Goal: Task Accomplishment & Management: Manage account settings

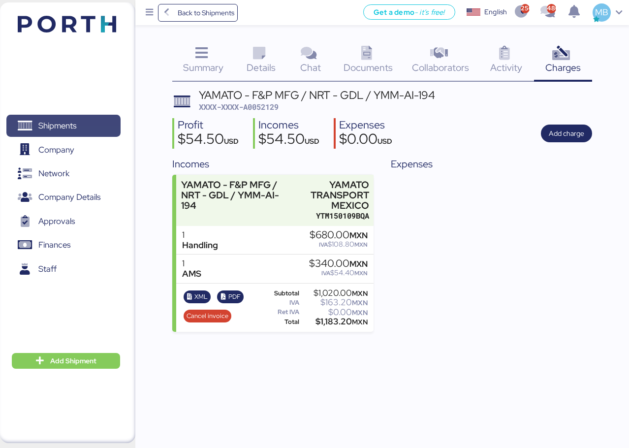
click at [69, 120] on span "Shipments" at bounding box center [57, 126] width 38 height 14
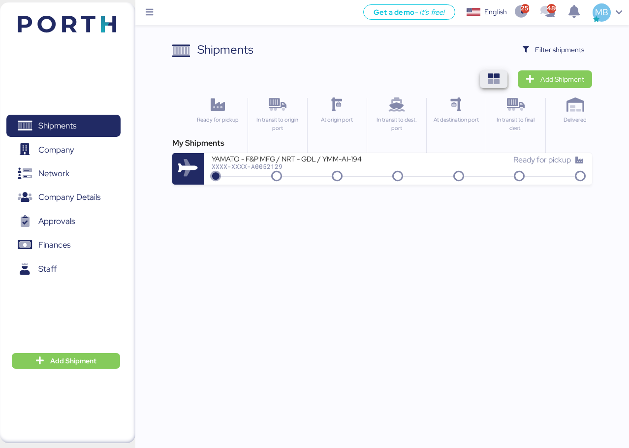
click at [486, 77] on span "button" at bounding box center [494, 79] width 28 height 18
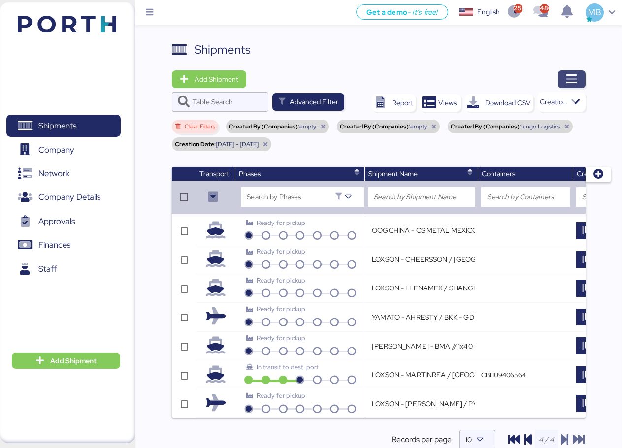
click at [573, 82] on icon "button" at bounding box center [571, 79] width 12 height 12
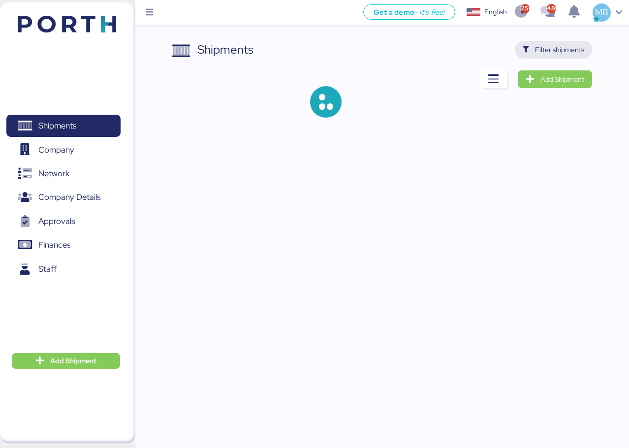
click at [555, 51] on span "Filter shipments" at bounding box center [559, 50] width 49 height 12
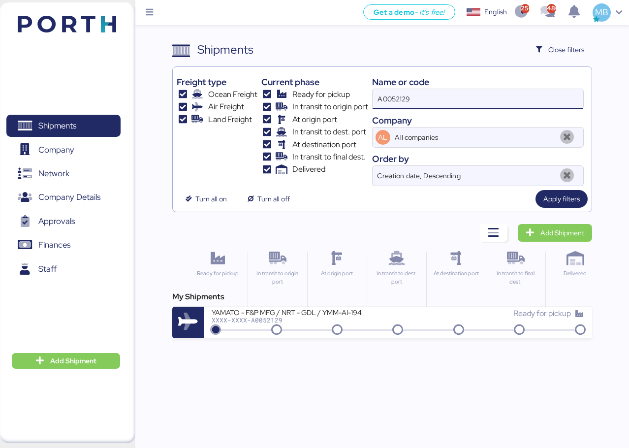
drag, startPoint x: 425, startPoint y: 101, endPoint x: 316, endPoint y: 85, distance: 109.9
click at [316, 85] on div "Freight type Ocean Freight Air Freight Land Freight Current phase Ready for pic…" at bounding box center [382, 128] width 411 height 115
paste input "A0052127"
type input "A0052127"
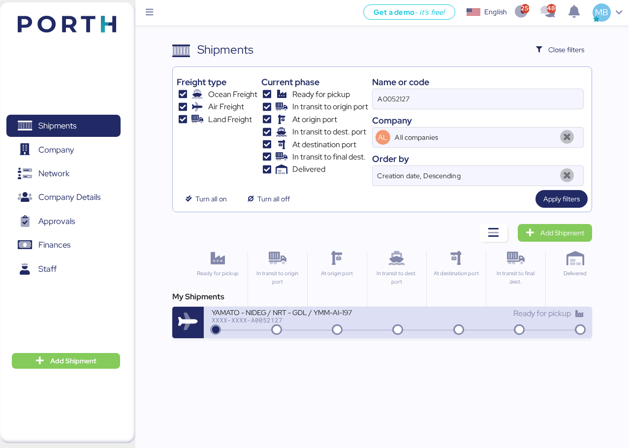
click at [373, 327] on div "YAMATO - NIDEG / NRT - GDL / YMM-AI-197 XXXX-XXXX-A0052127" at bounding box center [305, 318] width 186 height 21
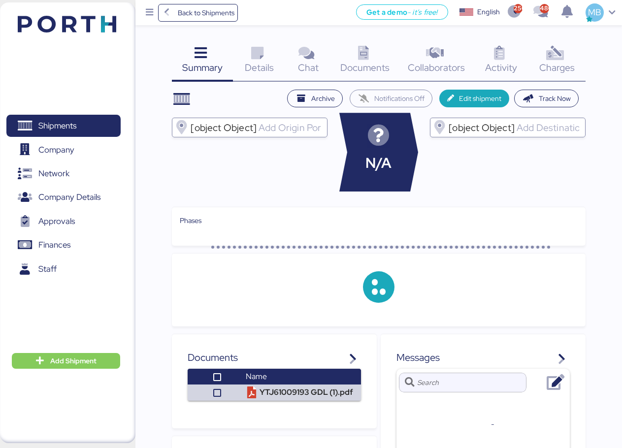
click at [566, 49] on div "Charges 0" at bounding box center [556, 61] width 57 height 41
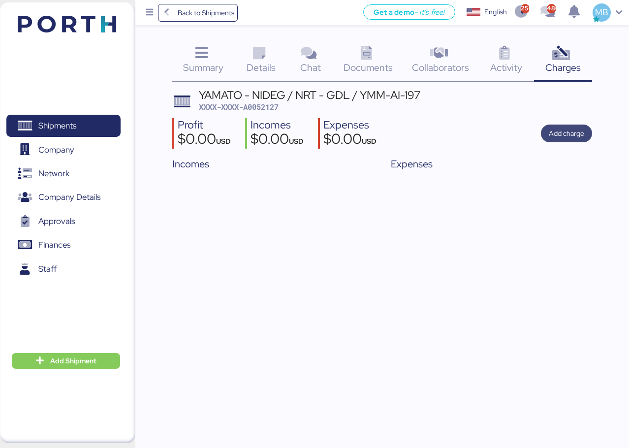
click at [567, 130] on span "Add charge" at bounding box center [566, 133] width 35 height 12
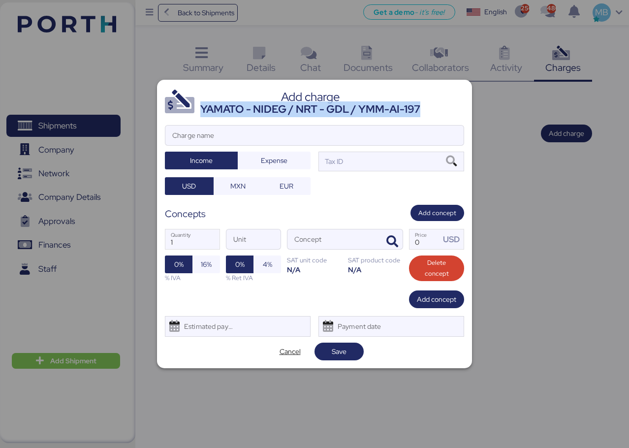
drag, startPoint x: 433, startPoint y: 111, endPoint x: 202, endPoint y: 109, distance: 230.8
click at [202, 109] on header "Add charge YAMATO - NIDEG / NRT - GDL / YMM-AI-197" at bounding box center [314, 103] width 299 height 30
copy div "YAMATO - NIDEG / NRT - GDL / YMM-AI-197"
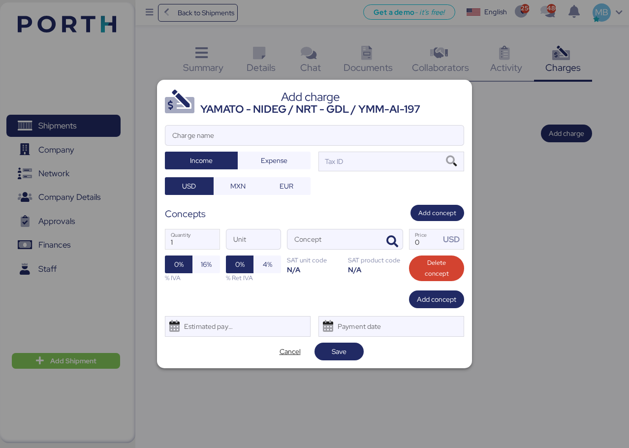
click at [291, 146] on div at bounding box center [314, 150] width 298 height 10
click at [291, 145] on input "Charge name" at bounding box center [314, 136] width 298 height 20
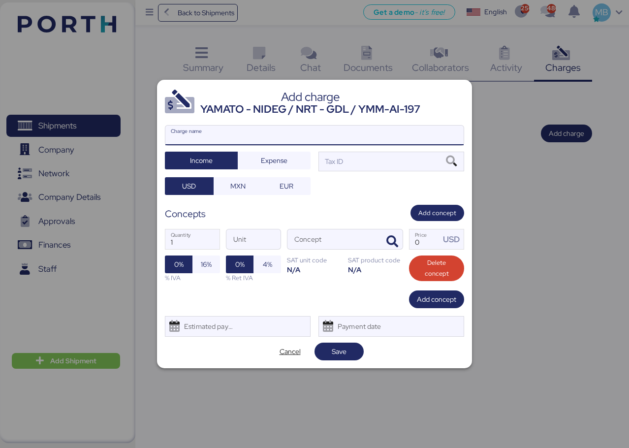
click at [297, 137] on input "Charge name" at bounding box center [314, 136] width 298 height 20
paste input "YAMATO - NIDEG / NRT - GDL / YMM-AI-197"
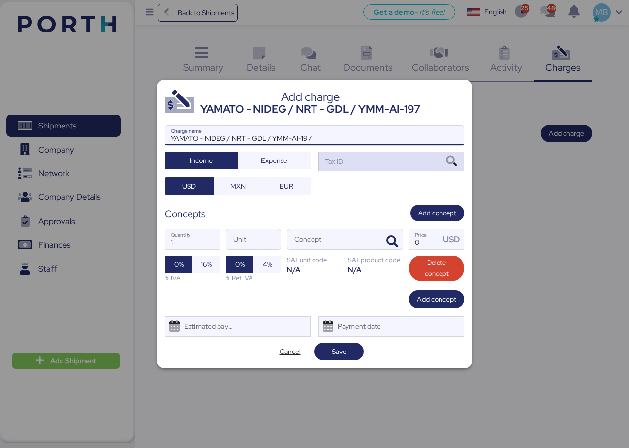
type input "YAMATO - NIDEG / NRT - GDL / YMM-AI-197"
click at [381, 163] on div "Tax ID" at bounding box center [391, 162] width 146 height 20
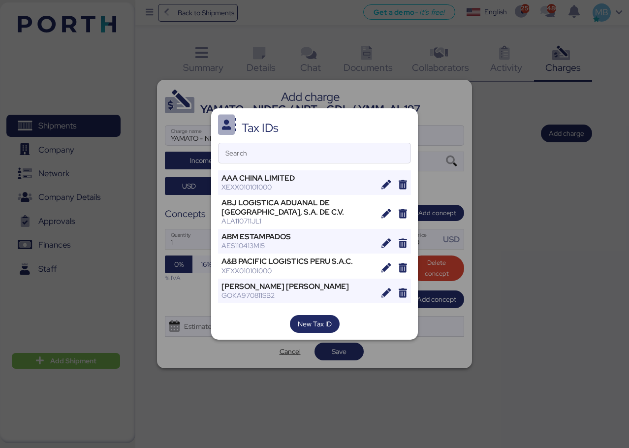
click at [283, 163] on div "Search" at bounding box center [314, 153] width 193 height 21
click at [283, 163] on input "Search" at bounding box center [315, 153] width 192 height 20
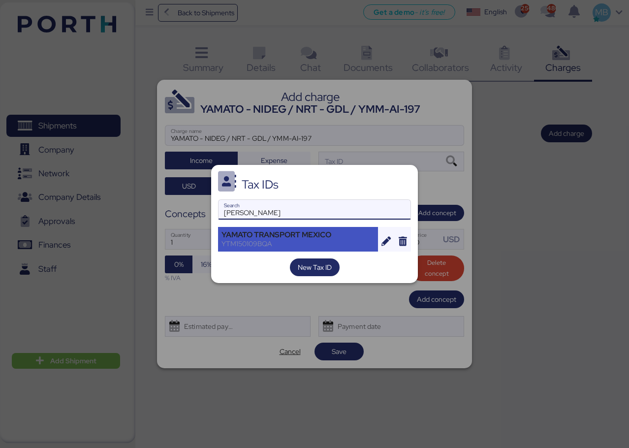
type input "[PERSON_NAME]"
click at [314, 239] on div "YAMATO TRANSPORT MEXICO" at bounding box center [297, 234] width 153 height 9
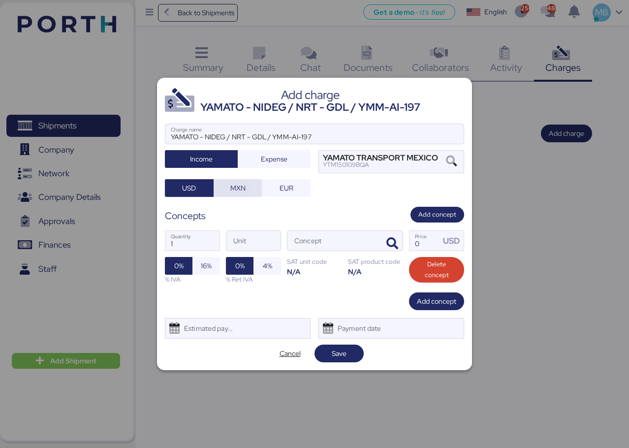
click at [240, 194] on span "MXN" at bounding box center [237, 188] width 33 height 14
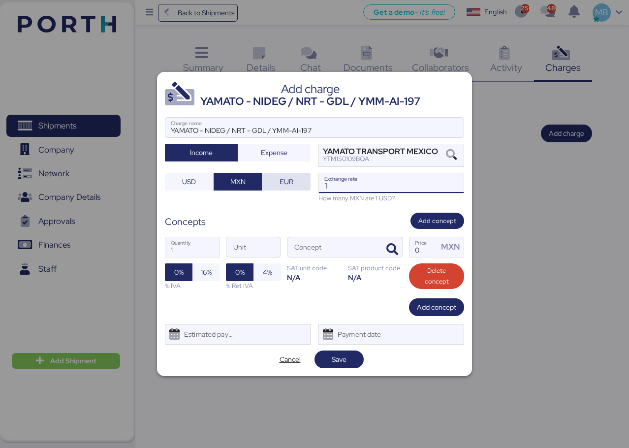
drag, startPoint x: 341, startPoint y: 186, endPoint x: 282, endPoint y: 181, distance: 59.8
click at [282, 181] on div "YAMATO - NIDEG / NRT - GDL / YMM-AI-197 Charge name Income Expense YAMATO TRANS…" at bounding box center [314, 160] width 299 height 86
paste input "8.6587"
type input "18.6587"
click at [396, 249] on icon "button" at bounding box center [392, 250] width 12 height 12
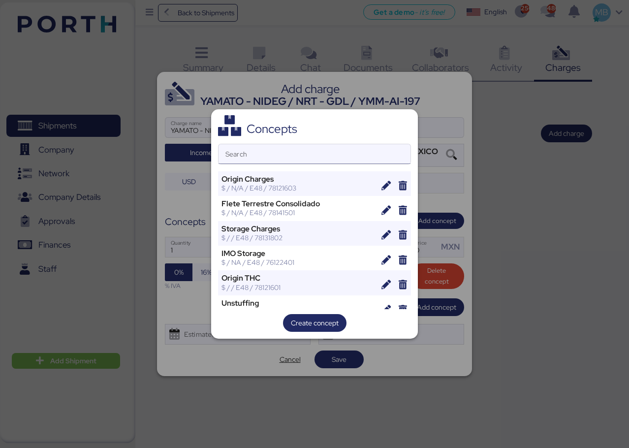
click at [304, 157] on input "Search" at bounding box center [315, 154] width 192 height 20
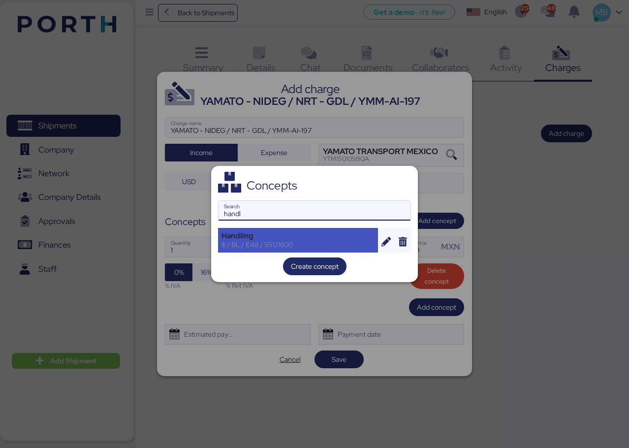
type input "handl"
click at [274, 246] on div "$ / BL / E48 / 55121800" at bounding box center [297, 244] width 153 height 9
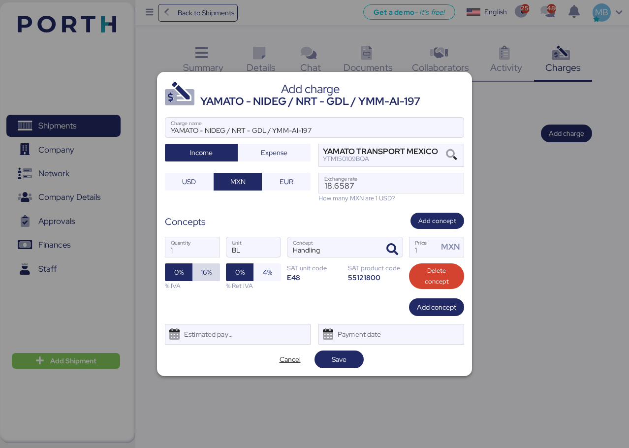
click at [212, 268] on span "16%" at bounding box center [206, 272] width 28 height 18
drag, startPoint x: 431, startPoint y: 251, endPoint x: 374, endPoint y: 241, distance: 57.4
click at [374, 241] on div "1 Quantity BL Unit Handling Concept 1 Price MXN 0% 16% % IVA 0% 4% % Ret IVA SA…" at bounding box center [314, 263] width 299 height 69
type input "680"
click at [445, 311] on span "Add concept" at bounding box center [436, 307] width 39 height 12
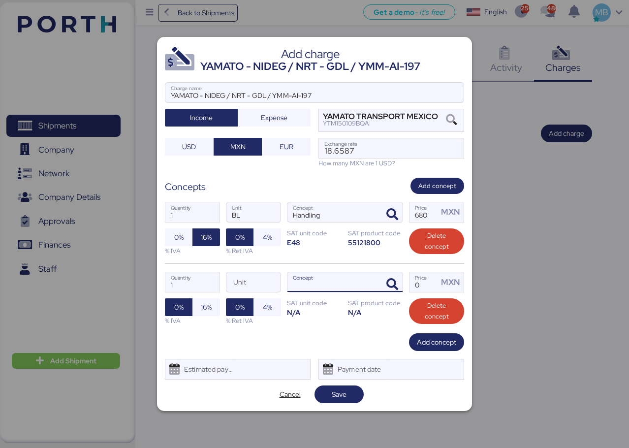
click at [391, 274] on div at bounding box center [391, 282] width 24 height 20
click at [392, 275] on span "button" at bounding box center [392, 284] width 21 height 21
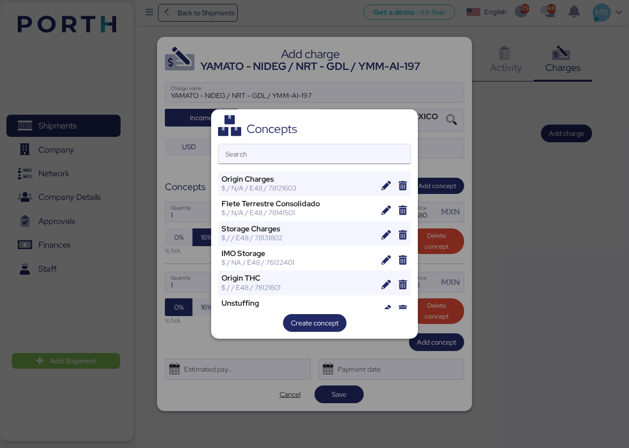
click at [283, 159] on input "Search" at bounding box center [315, 154] width 192 height 20
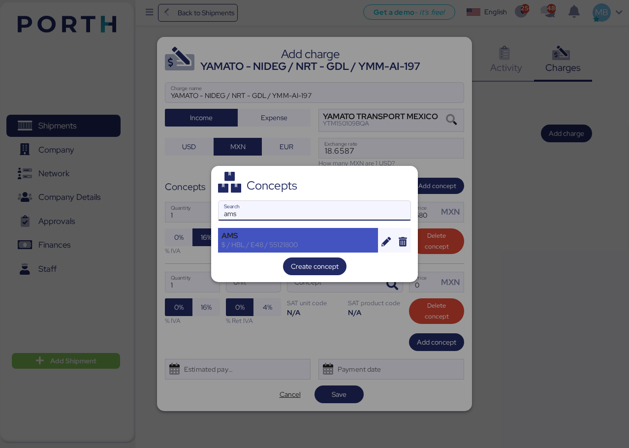
type input "ams"
click at [307, 231] on div "AMS" at bounding box center [297, 235] width 153 height 9
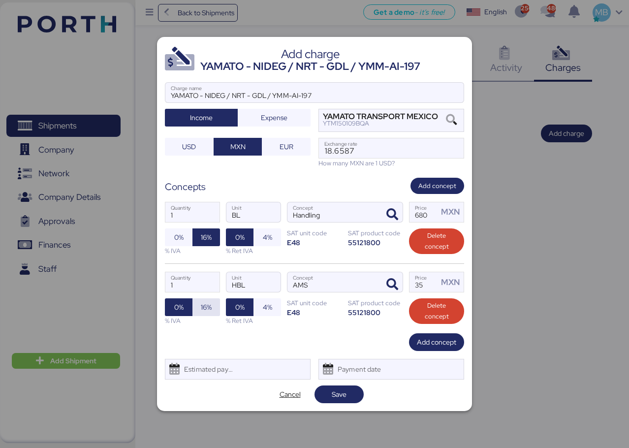
click at [210, 303] on span "16%" at bounding box center [206, 307] width 11 height 12
drag, startPoint x: 427, startPoint y: 285, endPoint x: 394, endPoint y: 281, distance: 33.3
click at [394, 281] on div "1 Quantity HBL Unit AMS Concept 35 Price MXN 0% 16% % IVA 0% 4% % Ret IVA SAT u…" at bounding box center [314, 298] width 299 height 70
type input "340"
click at [343, 396] on span "Save" at bounding box center [339, 394] width 15 height 12
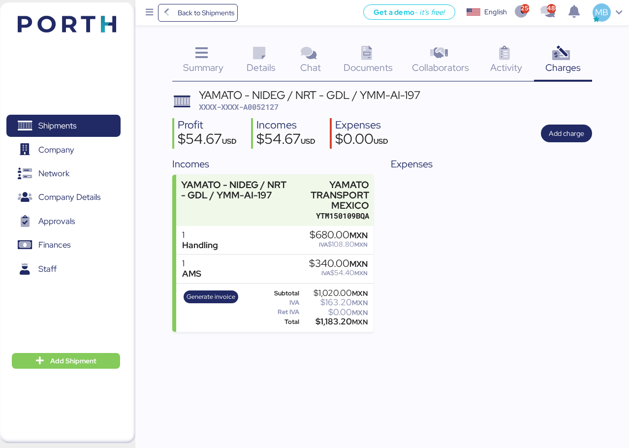
click at [274, 108] on span "XXXX-XXXX-A0052127" at bounding box center [239, 107] width 80 height 10
copy span "A0052127"
click at [220, 297] on span "Generate invoice" at bounding box center [211, 296] width 49 height 11
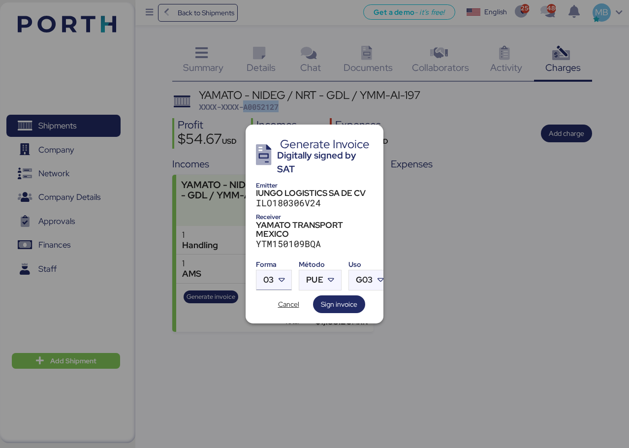
click at [280, 280] on icon at bounding box center [282, 280] width 10 height 10
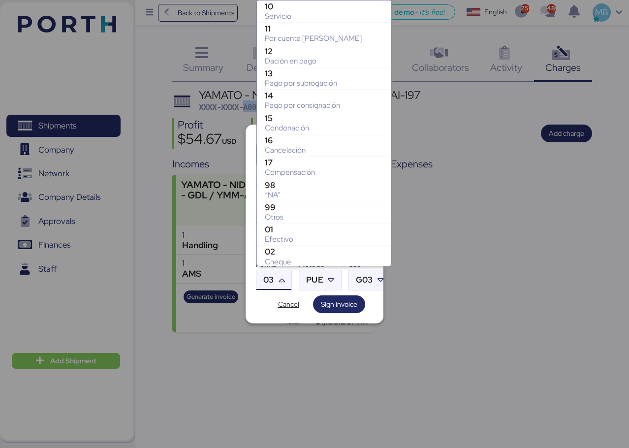
scroll to position [158, 0]
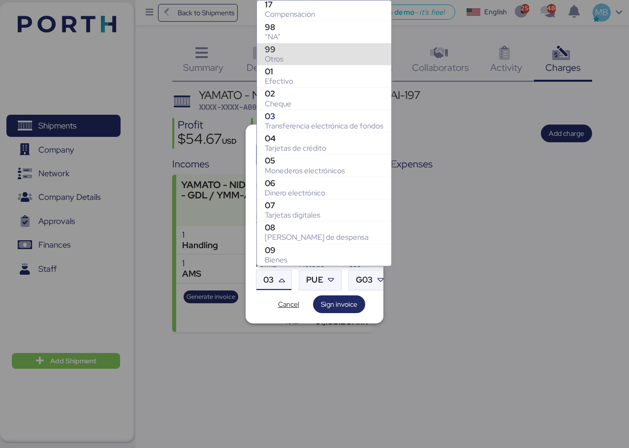
click at [316, 45] on div "99" at bounding box center [324, 49] width 119 height 10
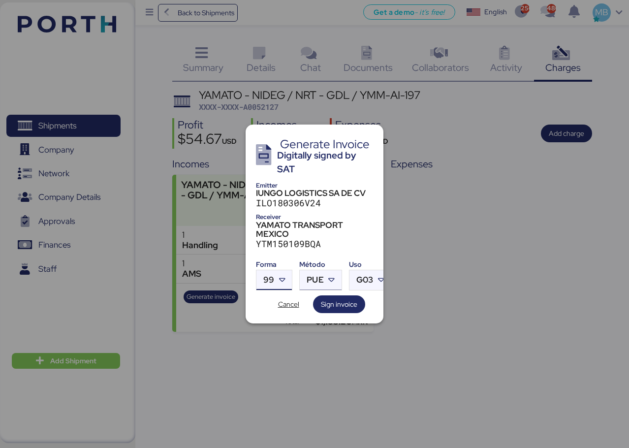
click at [332, 275] on icon at bounding box center [332, 280] width 10 height 10
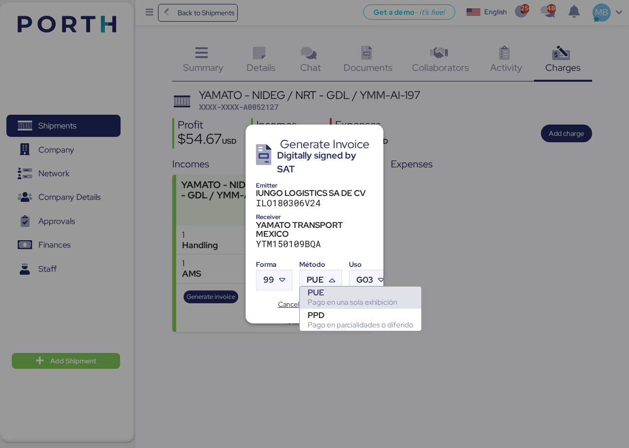
click at [330, 312] on div "PPD" at bounding box center [361, 315] width 106 height 10
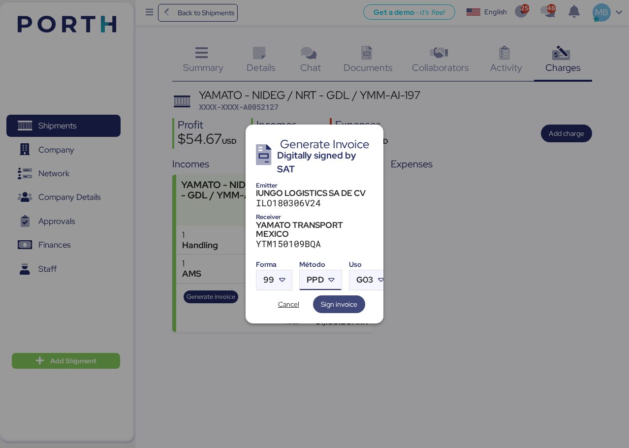
click at [345, 298] on span "Sign invoice" at bounding box center [339, 304] width 36 height 12
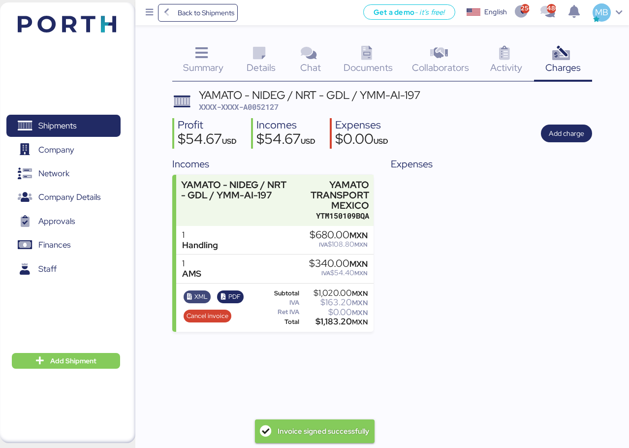
click at [199, 297] on span "XML" at bounding box center [200, 296] width 13 height 11
click at [230, 299] on span "PDF" at bounding box center [234, 296] width 12 height 11
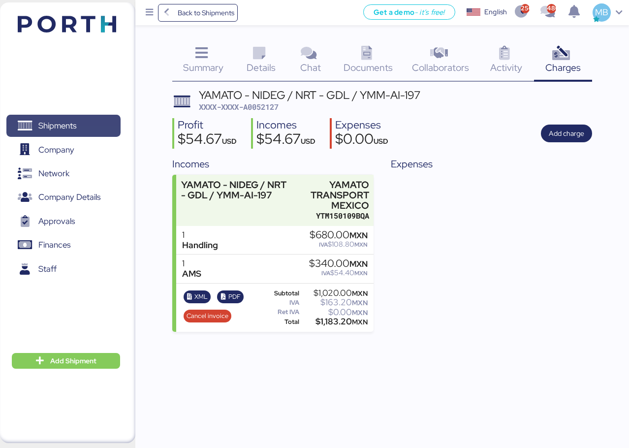
click at [93, 127] on span "Shipments" at bounding box center [63, 126] width 106 height 14
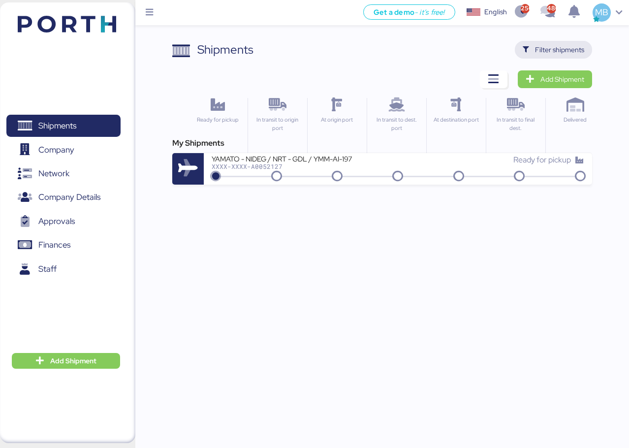
click at [555, 47] on span "Filter shipments" at bounding box center [559, 50] width 49 height 12
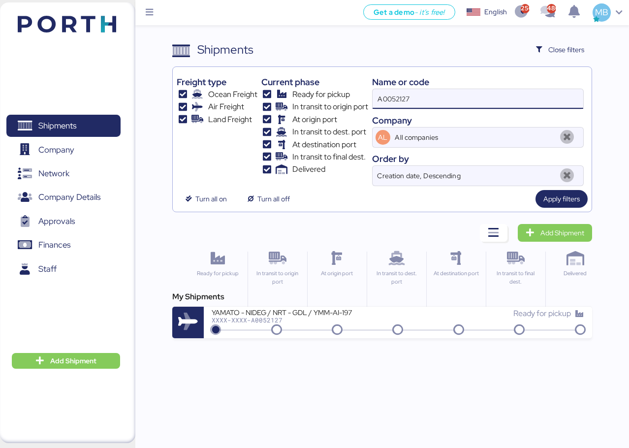
drag, startPoint x: 478, startPoint y: 94, endPoint x: 333, endPoint y: 85, distance: 145.0
click at [333, 85] on div "Freight type Ocean Freight Air Freight Land Freight Current phase Ready for pic…" at bounding box center [382, 128] width 411 height 115
paste input "A0052130"
type input "A0052130"
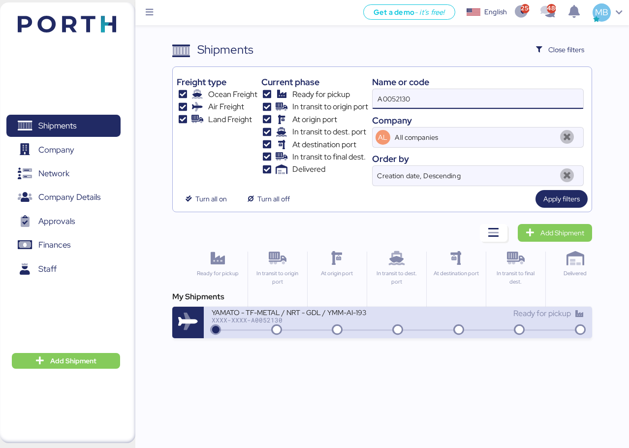
click at [340, 322] on div "XXXX-XXXX-A0052130" at bounding box center [305, 319] width 186 height 7
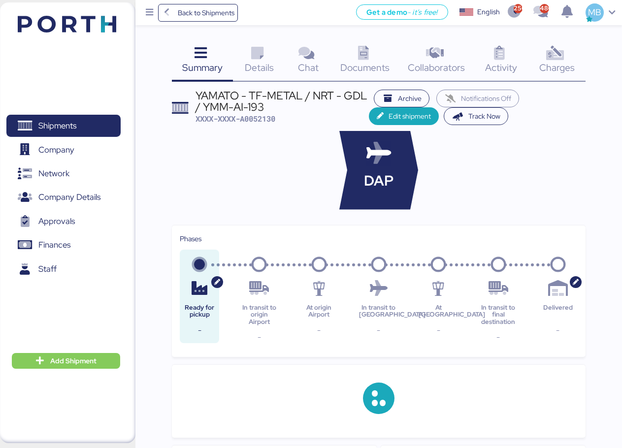
click at [550, 58] on icon at bounding box center [554, 53] width 21 height 14
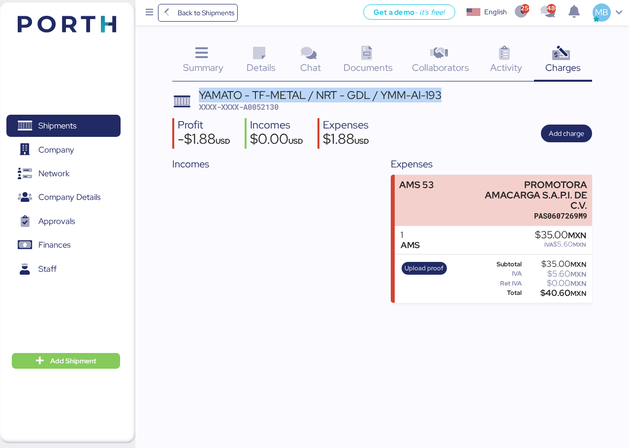
drag, startPoint x: 447, startPoint y: 95, endPoint x: 192, endPoint y: 98, distance: 255.4
click at [192, 98] on header "YAMATO - TF-METAL / NRT - GDL / YMM-AI-193 XXXX-XXXX-A0052130" at bounding box center [382, 101] width 420 height 23
copy div "YAMATO - TF-METAL / NRT - GDL / YMM-AI-193"
click at [565, 132] on span "Add charge" at bounding box center [566, 133] width 35 height 12
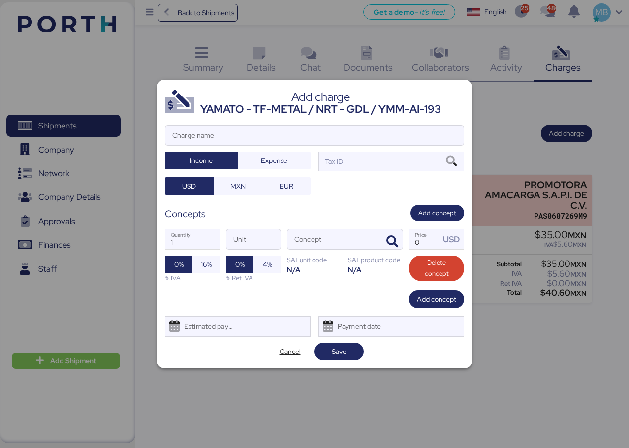
click at [310, 136] on input "Charge name" at bounding box center [314, 136] width 298 height 20
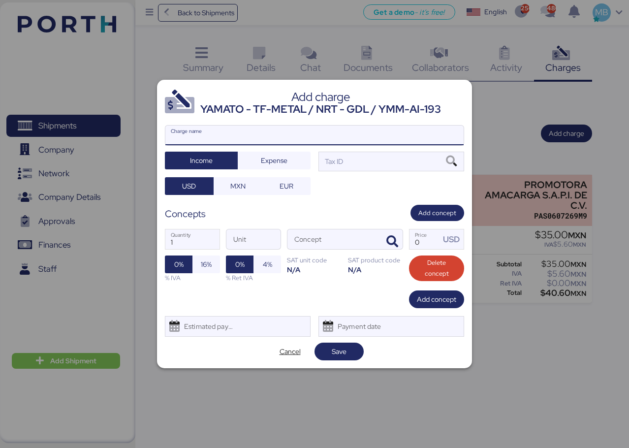
paste input "YAMATO - TF-METAL / NRT - GDL / YMM-AI-193"
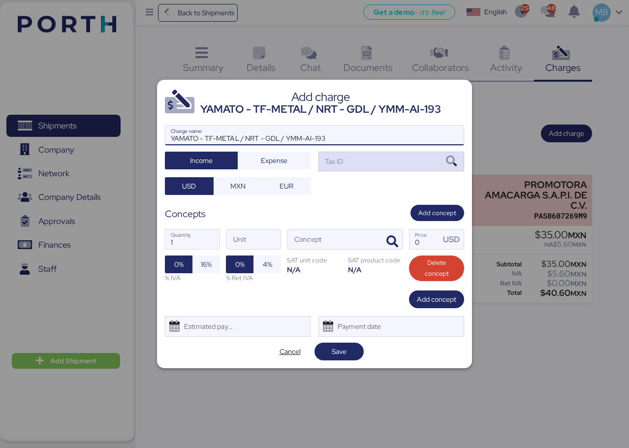
type input "YAMATO - TF-METAL / NRT - GDL / YMM-AI-193"
click at [391, 166] on div "Tax ID" at bounding box center [391, 162] width 146 height 20
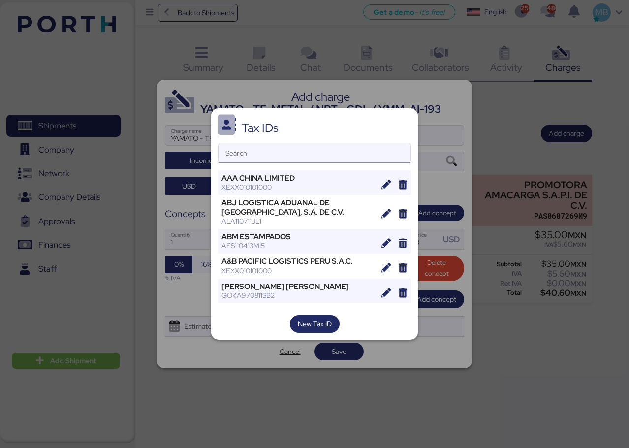
click at [327, 157] on input "Search" at bounding box center [315, 153] width 192 height 20
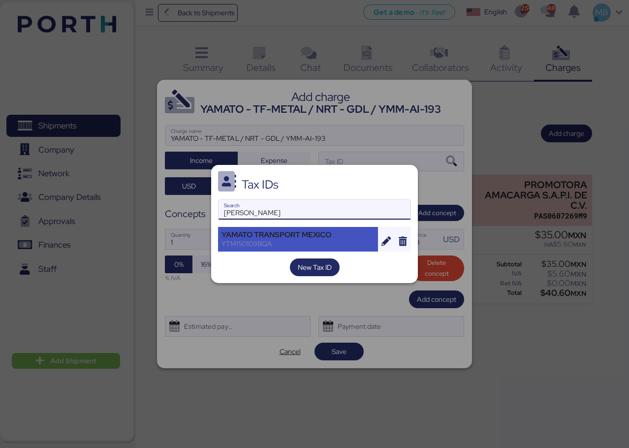
type input "[PERSON_NAME]"
click at [317, 234] on div "YAMATO TRANSPORT MEXICO" at bounding box center [297, 234] width 153 height 9
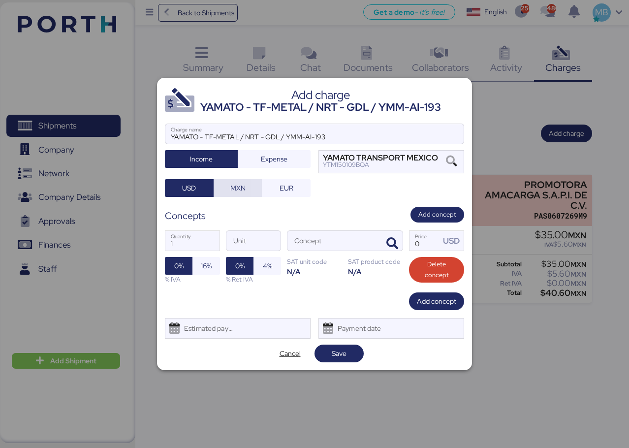
click at [240, 185] on span "MXN" at bounding box center [237, 188] width 15 height 12
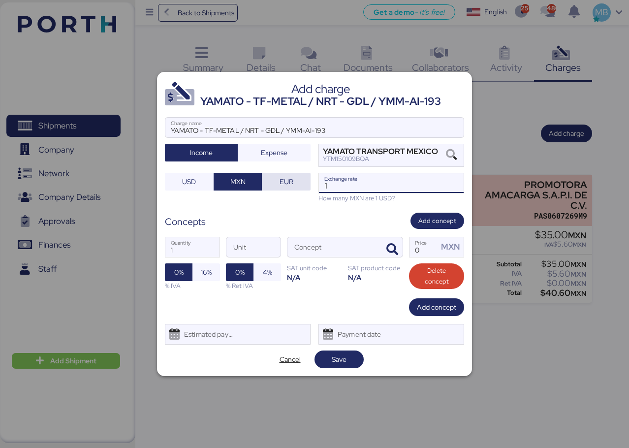
drag, startPoint x: 358, startPoint y: 185, endPoint x: 282, endPoint y: 176, distance: 76.8
click at [282, 176] on div "YAMATO - TF-METAL / NRT - GDL / YMM-AI-193 Charge name Income Expense YAMATO TR…" at bounding box center [314, 160] width 299 height 86
paste input "18.6587"
type input "18.6587"
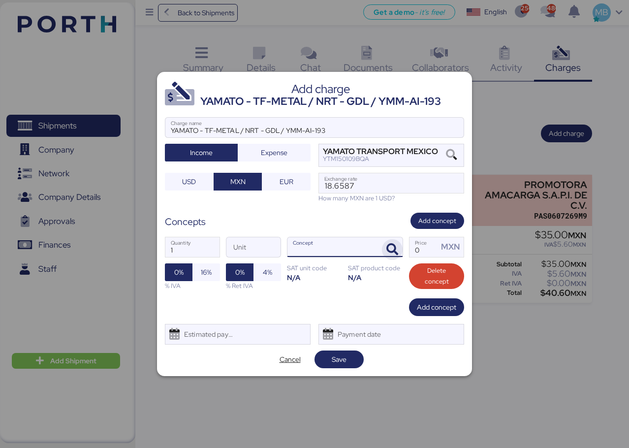
click at [397, 245] on icon "button" at bounding box center [392, 250] width 12 height 12
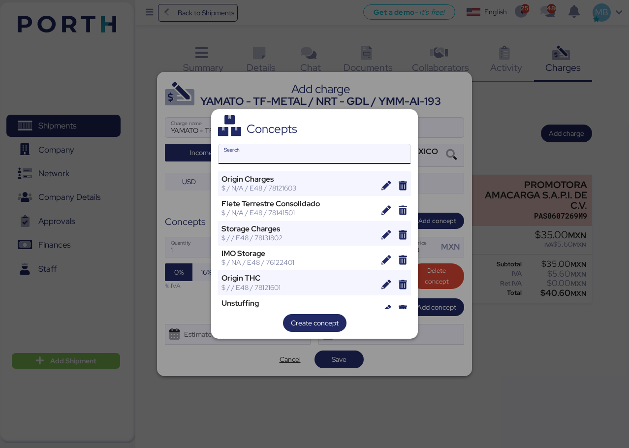
click at [312, 146] on input "Search" at bounding box center [315, 154] width 192 height 20
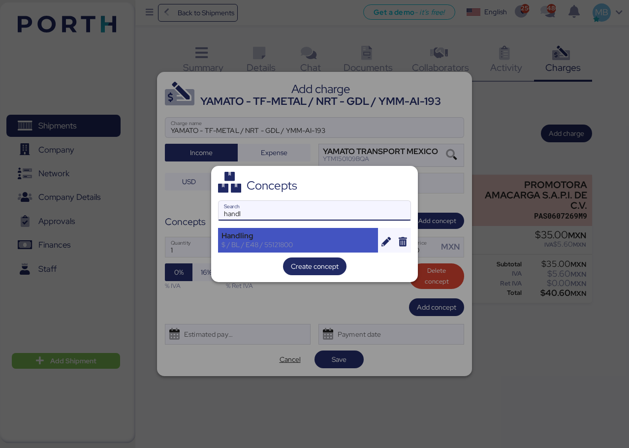
type input "handl"
click at [332, 234] on div "Handling" at bounding box center [297, 235] width 153 height 9
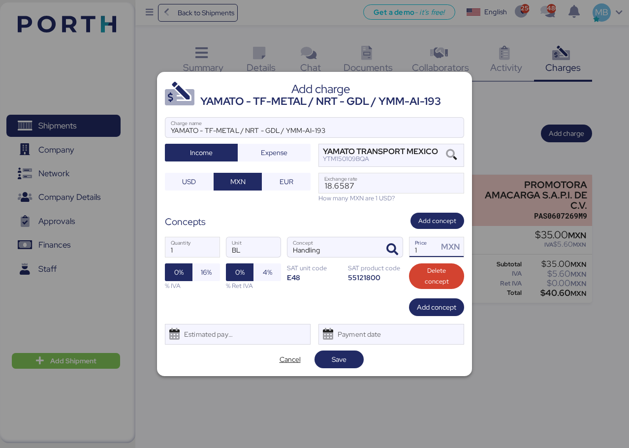
drag, startPoint x: 422, startPoint y: 250, endPoint x: 404, endPoint y: 244, distance: 19.0
click at [404, 244] on div "1 Quantity BL Unit Handling Concept 1 Price MXN 0% 16% % IVA 0% 4% % Ret IVA SA…" at bounding box center [314, 263] width 299 height 69
type input "680"
click at [213, 271] on span "16%" at bounding box center [206, 272] width 28 height 18
click at [446, 306] on span "Add concept" at bounding box center [436, 307] width 39 height 12
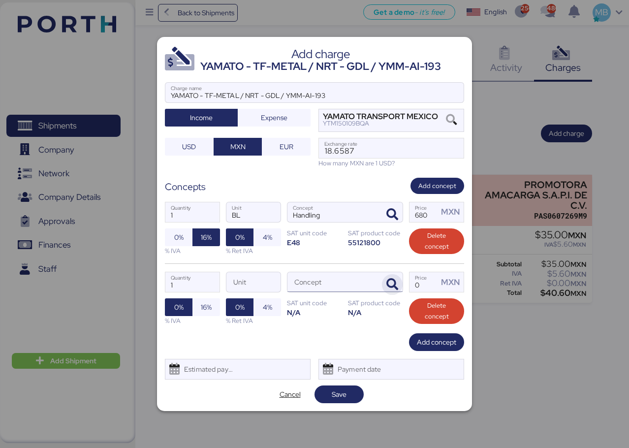
click at [385, 286] on span "button" at bounding box center [392, 284] width 21 height 21
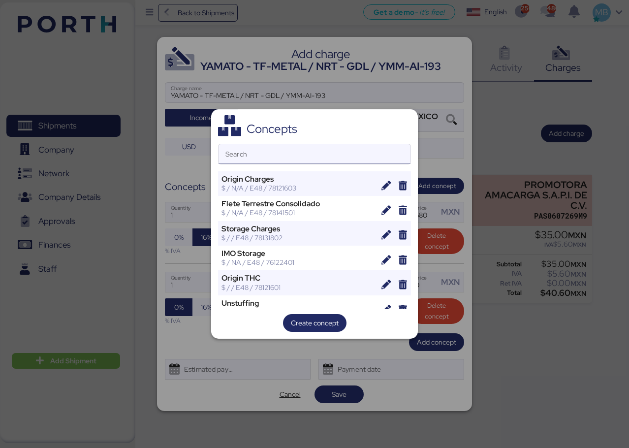
click at [308, 159] on input "Search" at bounding box center [315, 154] width 192 height 20
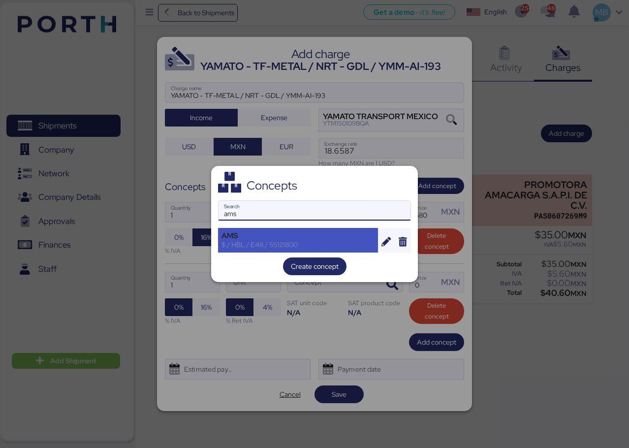
type input "ams"
click at [304, 233] on div "AMS" at bounding box center [297, 235] width 153 height 9
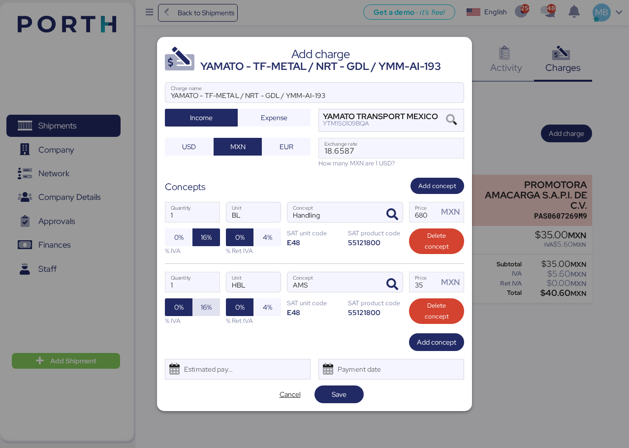
click at [213, 303] on span "16%" at bounding box center [206, 307] width 28 height 18
drag, startPoint x: 427, startPoint y: 282, endPoint x: 369, endPoint y: 273, distance: 58.8
click at [369, 273] on div "1 Quantity HBL Unit AMS Concept 35 Price MXN 0% 16% % IVA 0% 4% % Ret IVA SAT u…" at bounding box center [314, 298] width 299 height 70
type input "340"
click at [337, 398] on span "Save" at bounding box center [339, 394] width 15 height 12
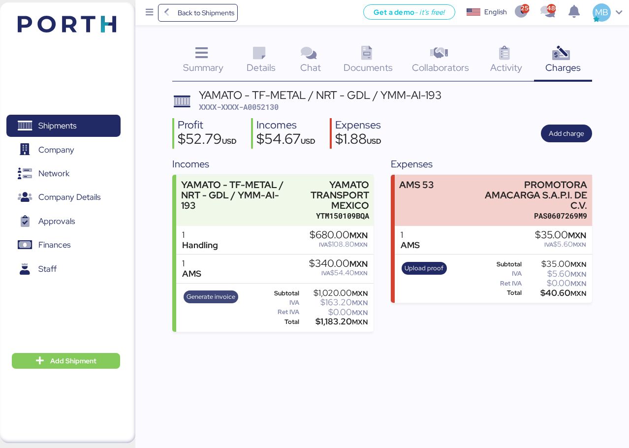
click at [226, 296] on span "Generate invoice" at bounding box center [211, 296] width 49 height 11
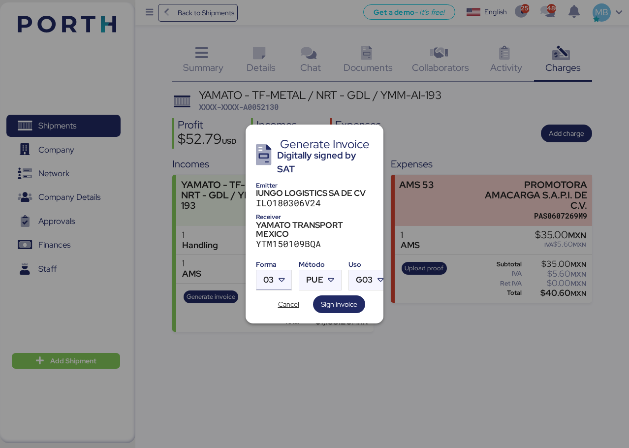
click at [284, 279] on icon at bounding box center [282, 280] width 10 height 10
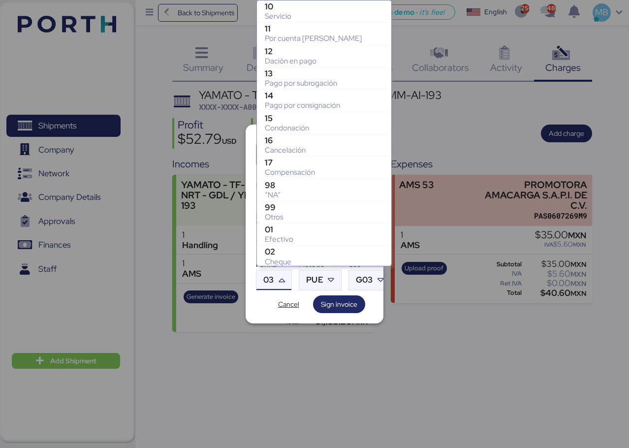
scroll to position [158, 0]
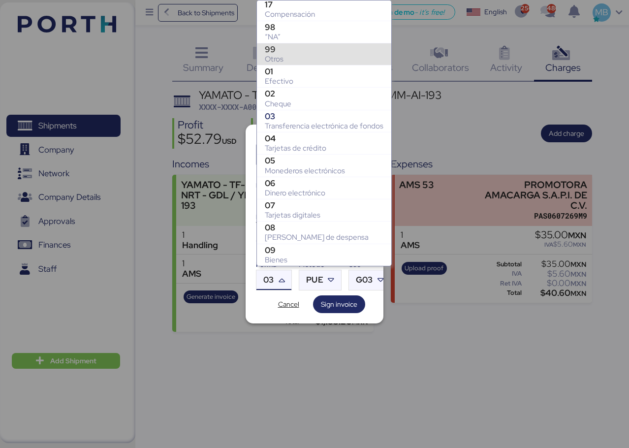
click at [314, 51] on div "99" at bounding box center [324, 49] width 119 height 10
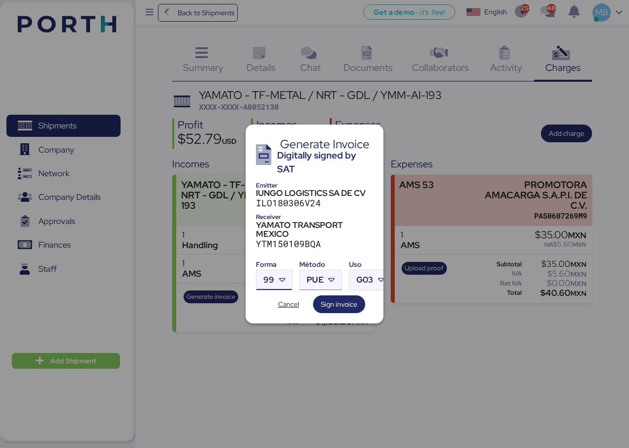
click at [337, 272] on div at bounding box center [333, 280] width 18 height 20
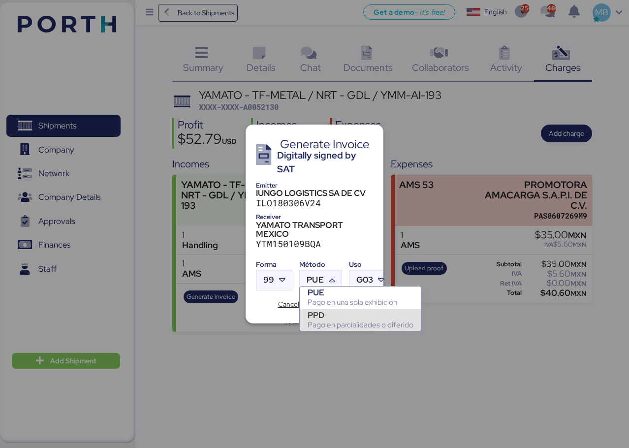
click at [339, 317] on div "PPD" at bounding box center [361, 315] width 106 height 10
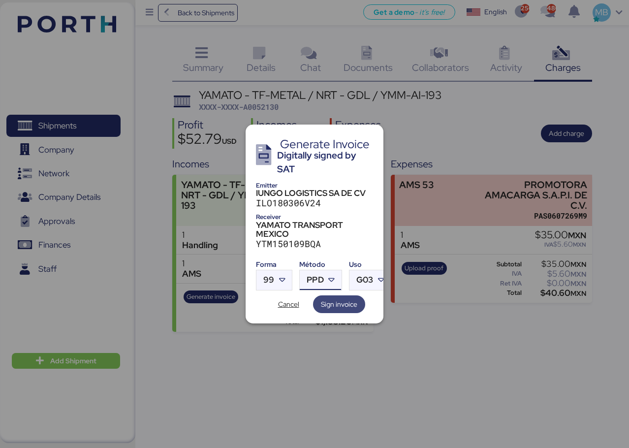
click at [347, 298] on span "Sign invoice" at bounding box center [339, 304] width 36 height 12
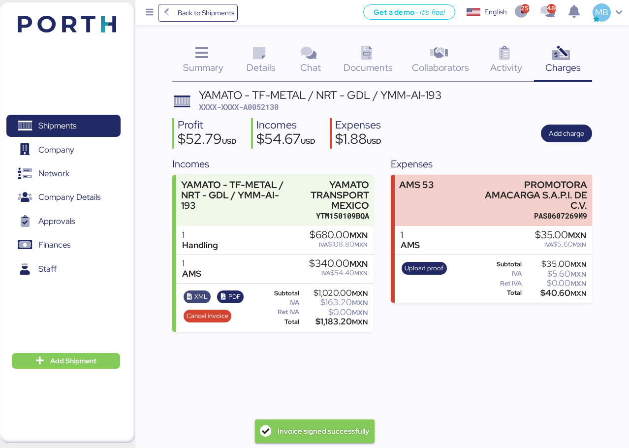
click at [193, 292] on span "XML" at bounding box center [197, 296] width 21 height 11
click at [236, 296] on span "PDF" at bounding box center [234, 296] width 12 height 11
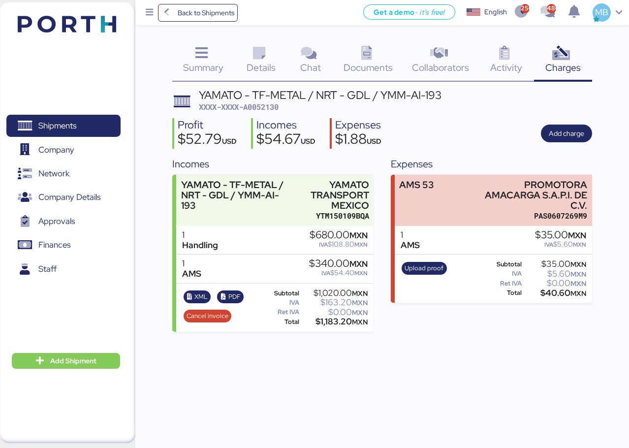
click at [275, 105] on span "XXXX-XXXX-A0052130" at bounding box center [239, 107] width 80 height 10
copy span "A0052130"
click at [68, 129] on span "Shipments" at bounding box center [57, 126] width 38 height 14
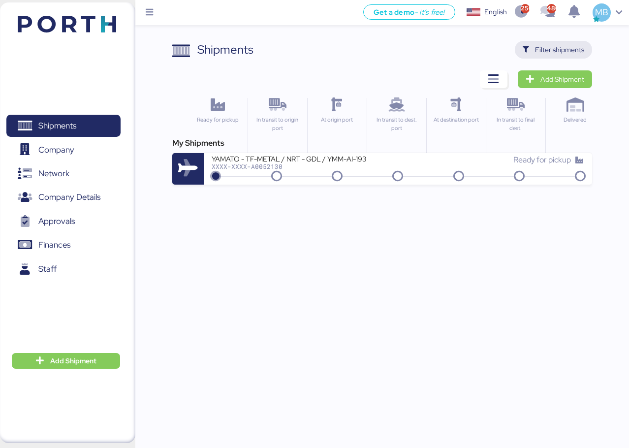
click at [557, 52] on span "Filter shipments" at bounding box center [559, 50] width 49 height 12
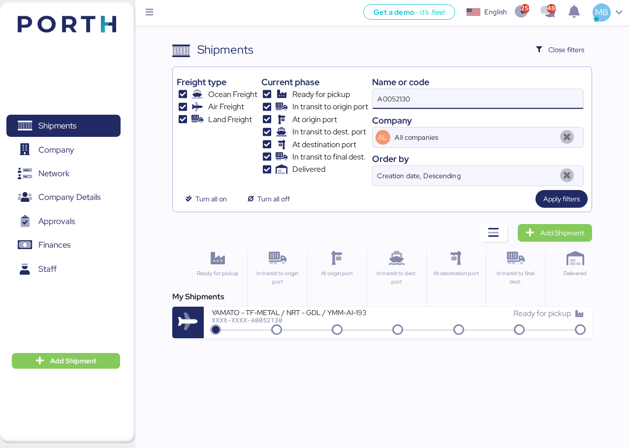
drag, startPoint x: 442, startPoint y: 101, endPoint x: 320, endPoint y: 92, distance: 122.4
click at [326, 92] on div "Freight type Ocean Freight Air Freight Land Freight Current phase Ready for pic…" at bounding box center [382, 128] width 411 height 115
paste input "A0052134"
type input "A0052134"
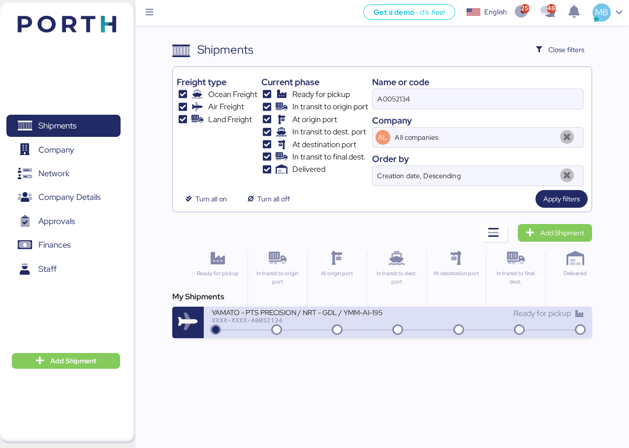
click at [355, 310] on div "YAMATO - PTS PRECISION / NRT - GDL / YMM-AI-195" at bounding box center [305, 312] width 186 height 8
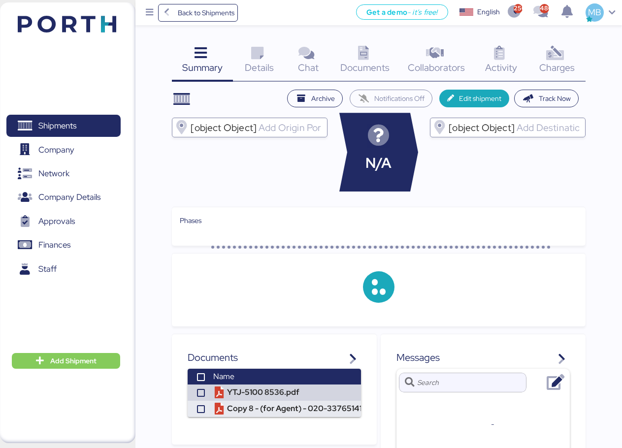
click at [573, 55] on div "Charges 0" at bounding box center [556, 61] width 57 height 41
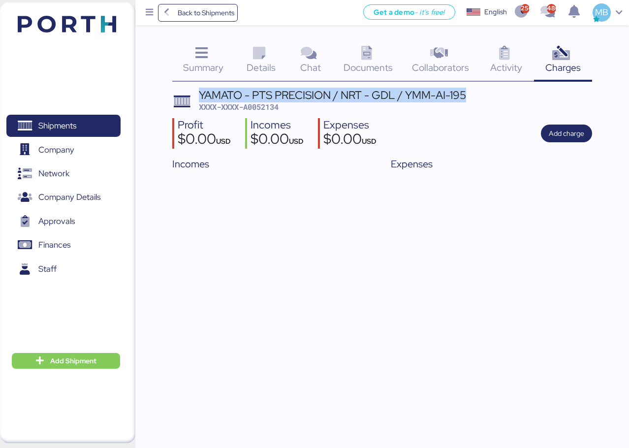
drag, startPoint x: 470, startPoint y: 95, endPoint x: 193, endPoint y: 94, distance: 276.6
click at [194, 94] on header "YAMATO - PTS PRECISION / NRT - GDL / YMM-AI-195 XXXX-XXXX-A0052134" at bounding box center [382, 101] width 420 height 23
copy div "YAMATO - PTS PRECISION / NRT - GDL / YMM-AI-195"
click at [585, 139] on span "Add charge" at bounding box center [566, 134] width 51 height 18
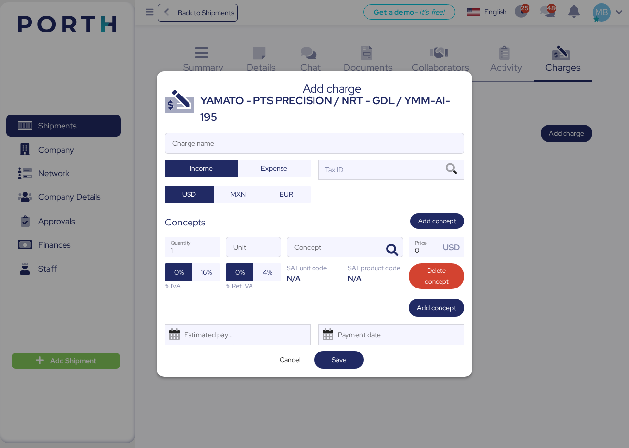
click at [389, 143] on input "Charge name" at bounding box center [314, 143] width 298 height 20
paste input "YAMATO - PTS PRECISION / NRT - GDL / YMM-AI-195"
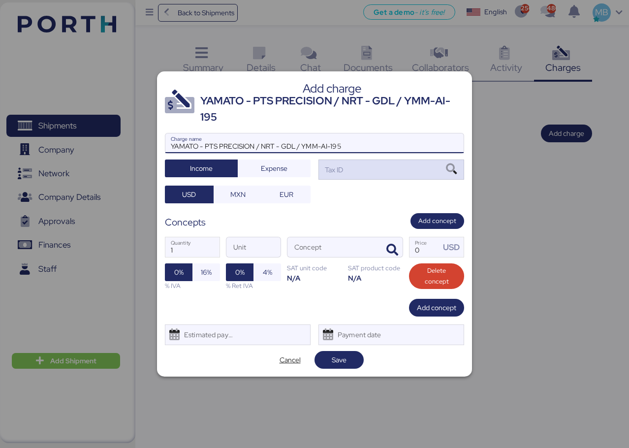
type input "YAMATO - PTS PRECISION / NRT - GDL / YMM-AI-195"
click at [370, 164] on div "Tax ID" at bounding box center [391, 169] width 146 height 20
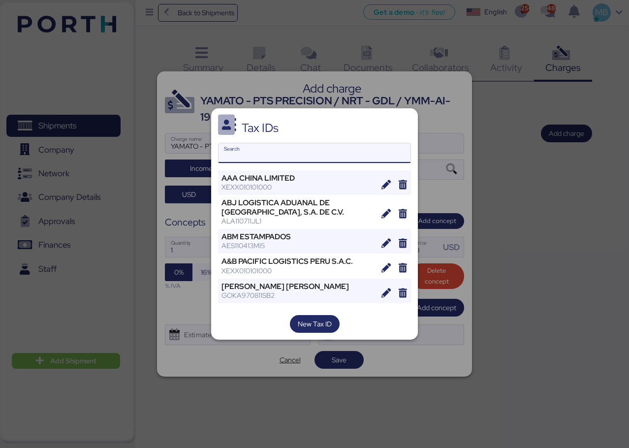
click at [323, 149] on input "Search" at bounding box center [315, 153] width 192 height 20
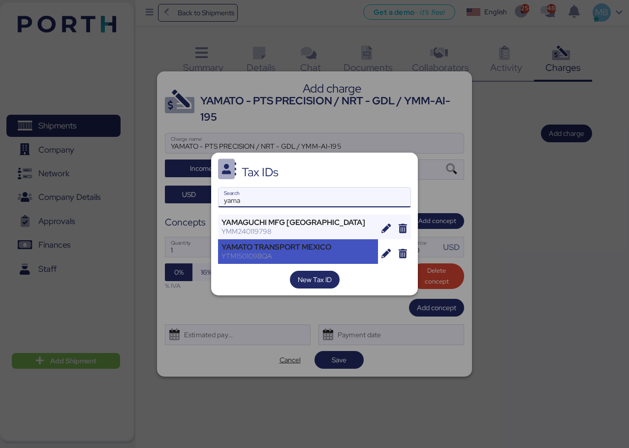
type input "yama"
click at [314, 246] on div "YAMATO TRANSPORT MEXICO" at bounding box center [297, 247] width 153 height 9
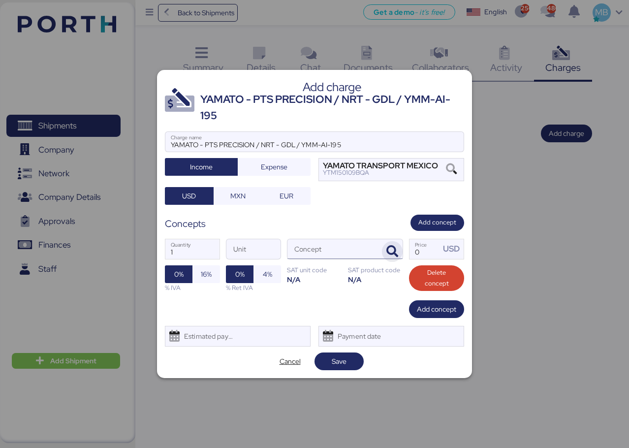
click at [397, 248] on icon "button" at bounding box center [392, 252] width 12 height 12
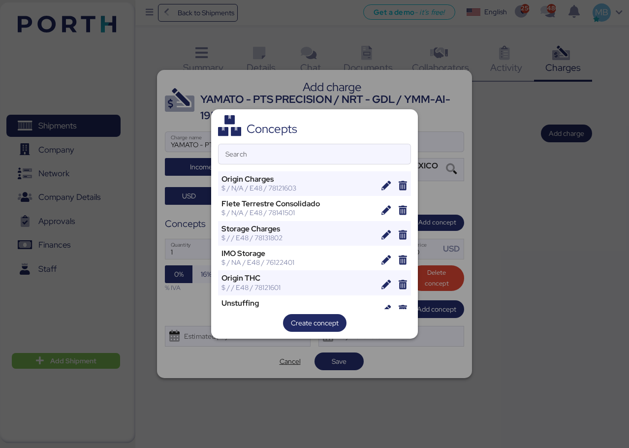
click at [302, 165] on div "Concepts Search Origin Charges $ / N/A / E48 / 78121603 [PERSON_NAME] Terrestre…" at bounding box center [314, 224] width 207 height 230
click at [302, 154] on input "Search" at bounding box center [315, 154] width 192 height 20
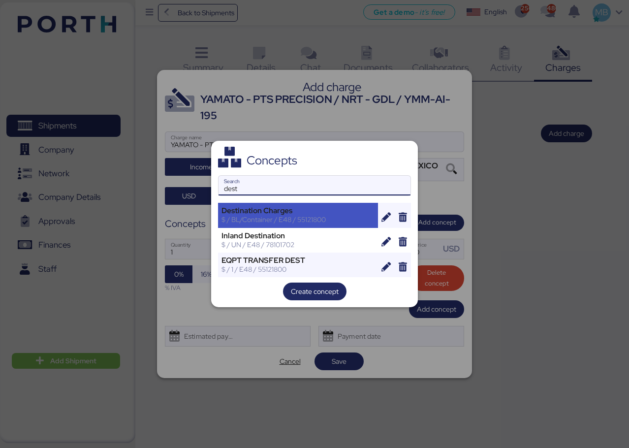
type input "dest"
click at [310, 212] on div "Destination Charges" at bounding box center [297, 210] width 153 height 9
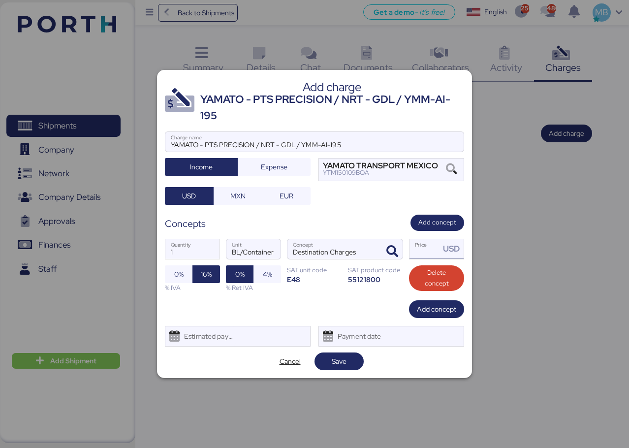
click at [413, 251] on input "Price USD" at bounding box center [424, 249] width 31 height 20
type input "1"
click at [430, 299] on div "1 Quantity BL/Container Unit Destination Charges Concept 1 Price USD 0% 16% % I…" at bounding box center [314, 265] width 299 height 69
click at [428, 306] on span "Add concept" at bounding box center [436, 309] width 39 height 12
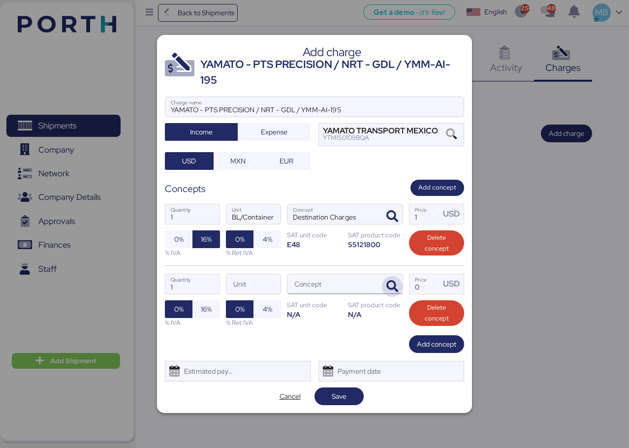
click at [396, 294] on span "button" at bounding box center [392, 286] width 21 height 21
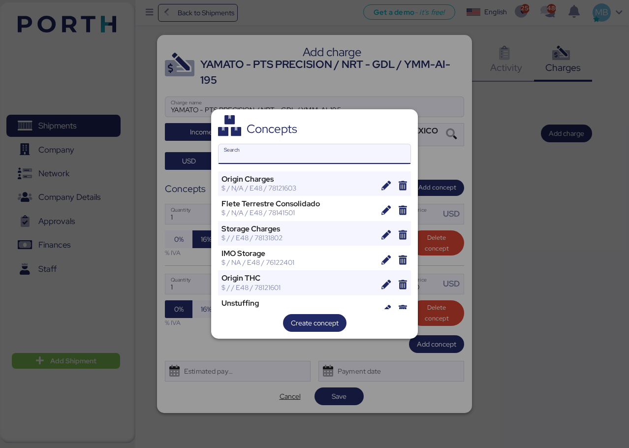
click at [299, 161] on input "Search" at bounding box center [315, 154] width 192 height 20
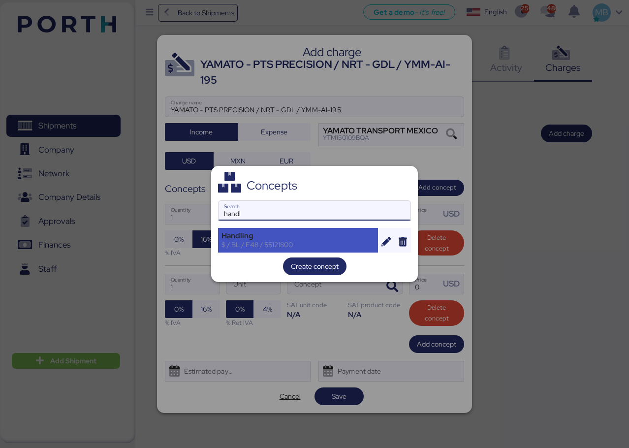
type input "handl"
click at [265, 231] on div "Handling" at bounding box center [297, 235] width 153 height 9
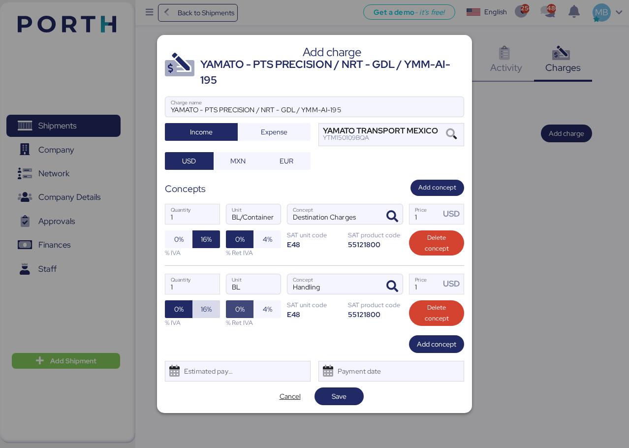
drag, startPoint x: 207, startPoint y: 309, endPoint x: 231, endPoint y: 309, distance: 24.1
click at [207, 309] on span "16%" at bounding box center [206, 309] width 11 height 12
drag, startPoint x: 411, startPoint y: 285, endPoint x: 395, endPoint y: 285, distance: 16.2
click at [395, 285] on div "1 Quantity BL Unit Handling Concept 1 Price USD 0% 16% % IVA 0% 4% % Ret IVA SA…" at bounding box center [314, 300] width 299 height 70
type input "680"
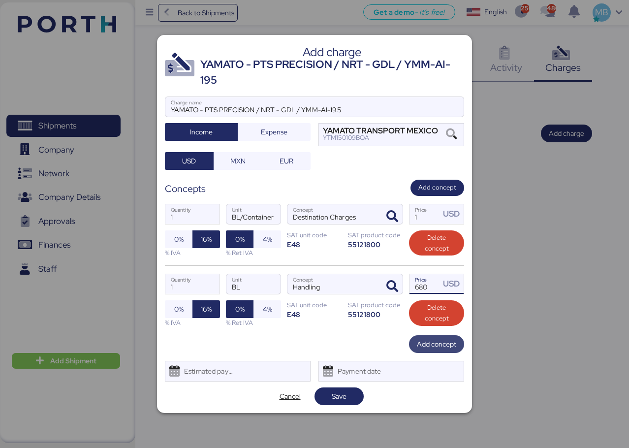
click at [441, 351] on span "Add concept" at bounding box center [436, 344] width 55 height 18
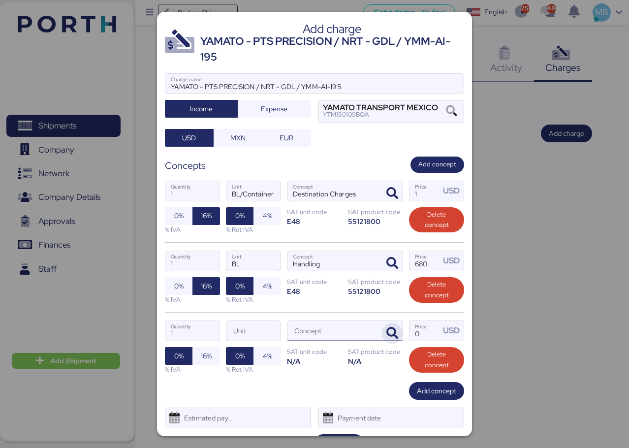
click at [386, 327] on icon "button" at bounding box center [392, 333] width 12 height 12
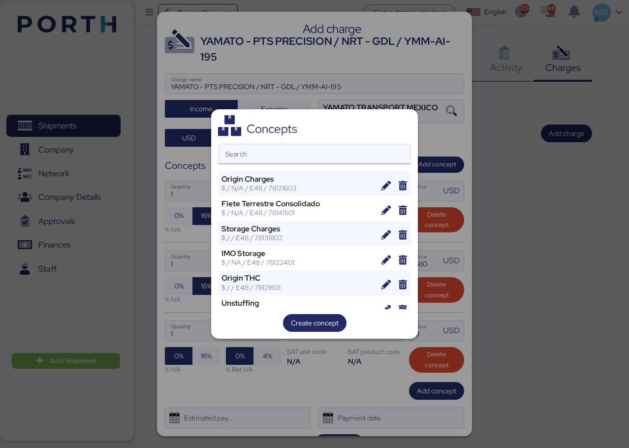
click at [286, 155] on input "Search" at bounding box center [315, 154] width 192 height 20
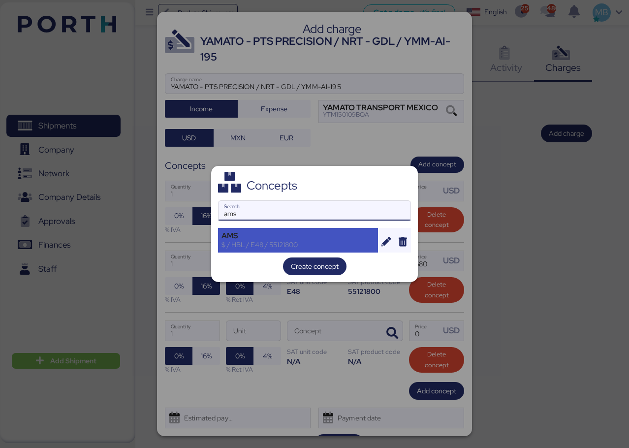
type input "ams"
click at [277, 234] on div "AMS" at bounding box center [297, 235] width 153 height 9
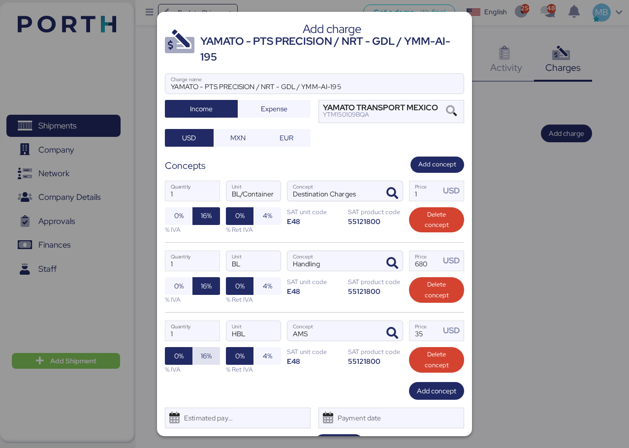
click at [203, 354] on span "16%" at bounding box center [206, 356] width 11 height 12
drag, startPoint x: 408, startPoint y: 332, endPoint x: 385, endPoint y: 333, distance: 22.6
click at [385, 333] on div "1 Quantity HBL Unit AMS Concept 35 Price USD 0% 16% % IVA 0% 4% % Ret IVA SAT u…" at bounding box center [314, 347] width 299 height 70
type input "340"
click at [241, 133] on span "MXN" at bounding box center [237, 138] width 15 height 12
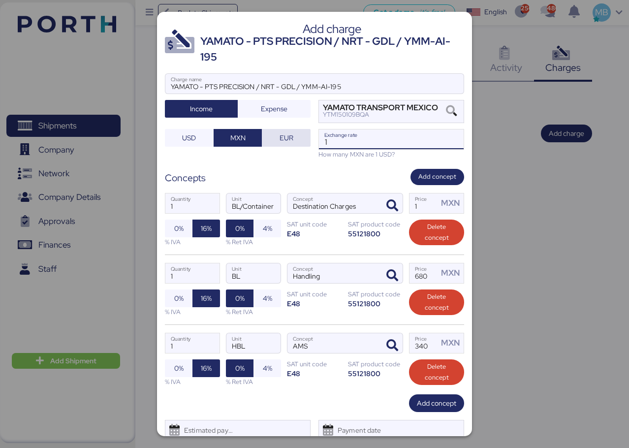
drag, startPoint x: 335, startPoint y: 140, endPoint x: 291, endPoint y: 139, distance: 44.3
click at [291, 139] on div "YAMATO - PTS PRECISION / NRT - GDL / YMM-AI-195 Charge name Income Expense YAMA…" at bounding box center [314, 116] width 299 height 86
paste input "8.6587"
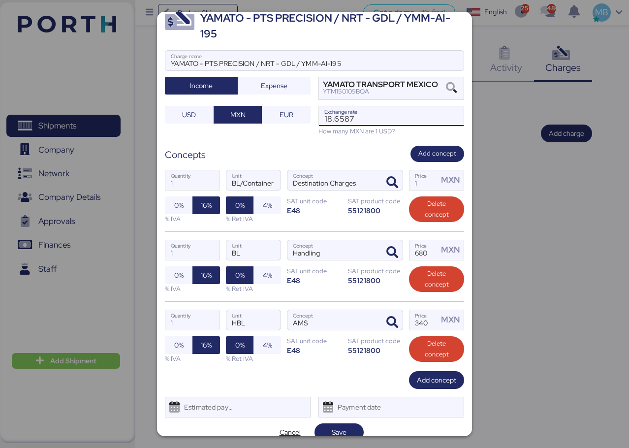
scroll to position [36, 0]
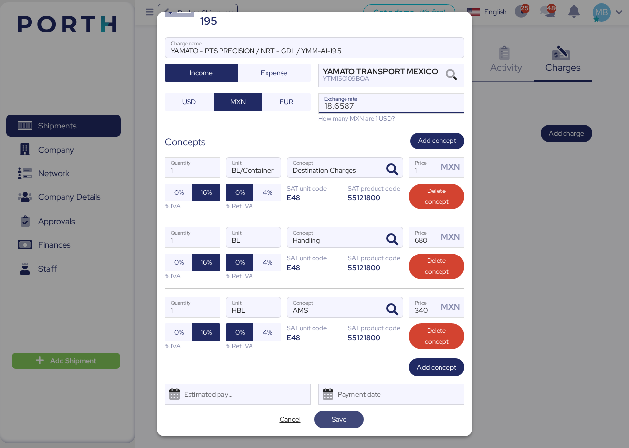
type input "18.6587"
click at [338, 420] on span "Save" at bounding box center [339, 419] width 15 height 12
